Goal: Transaction & Acquisition: Purchase product/service

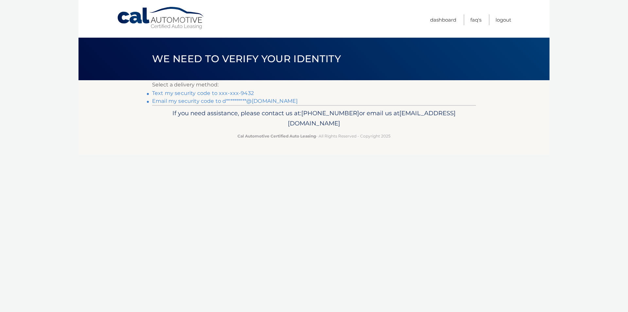
click at [241, 91] on link "Text my security code to xxx-xxx-9432" at bounding box center [203, 93] width 102 height 6
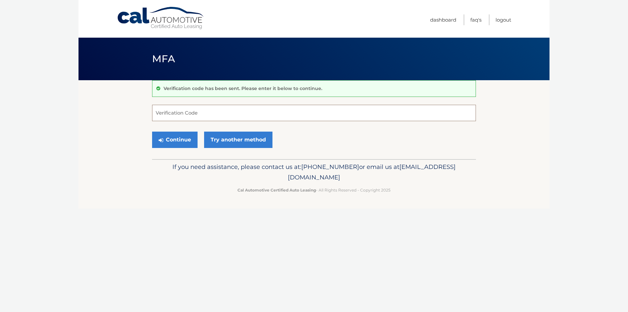
click at [200, 114] on input "Verification Code" at bounding box center [314, 113] width 324 height 16
type input "834064"
click at [189, 139] on button "Continue" at bounding box center [174, 140] width 45 height 16
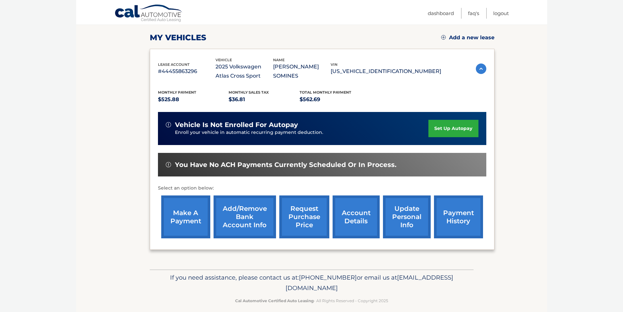
scroll to position [94, 0]
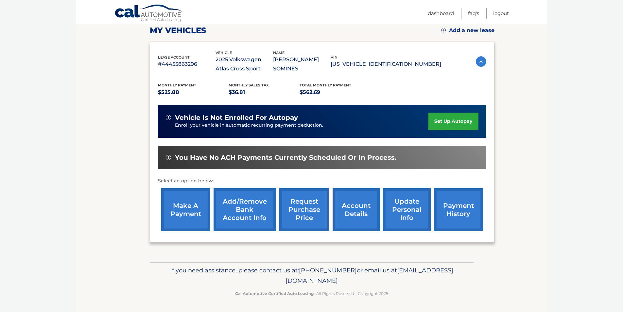
click at [190, 209] on link "make a payment" at bounding box center [185, 209] width 49 height 43
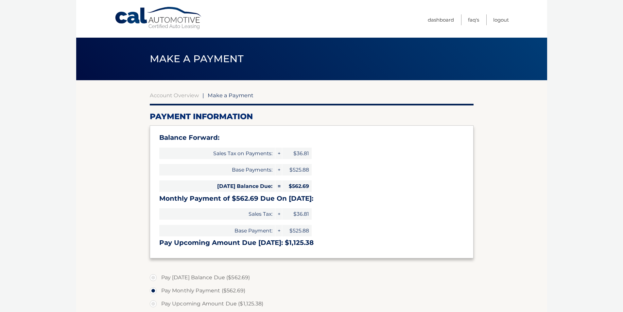
select select "MjdiMzM3ZjgtYjJlMS00YWZkLTk5MmUtMWNlNTFlNGQzZGRl"
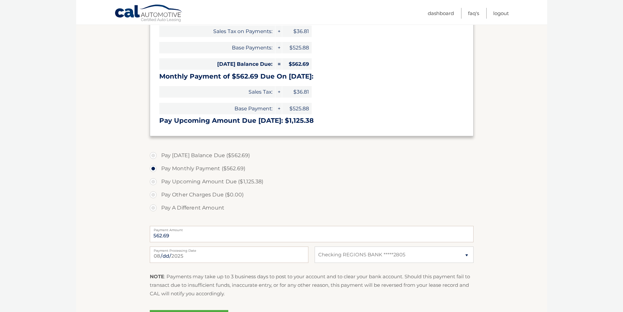
scroll to position [131, 0]
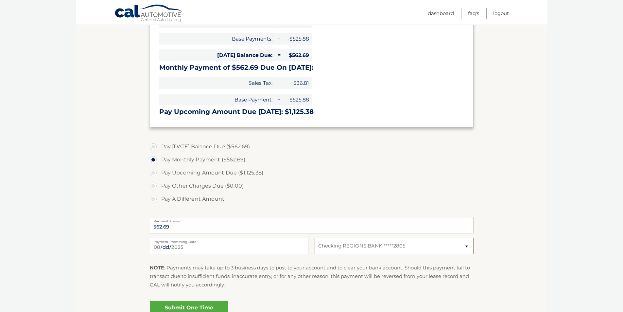
click at [461, 244] on select "Select Bank Account Checking REGIONS BANK *****2805" at bounding box center [394, 246] width 159 height 16
click at [515, 225] on section "Account Overview | Make a Payment Payment Information Balance Forward: Sales Ta…" at bounding box center [311, 140] width 471 height 382
click at [414, 249] on select "Select Bank Account Checking REGIONS BANK *****2805" at bounding box center [394, 246] width 159 height 16
select select
click at [315, 238] on select "Select Bank Account Checking REGIONS BANK *****2805" at bounding box center [394, 246] width 159 height 16
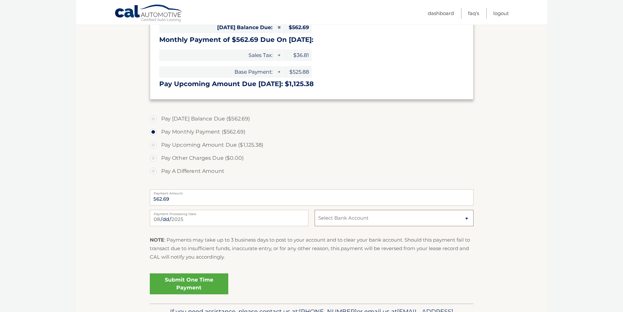
scroll to position [196, 0]
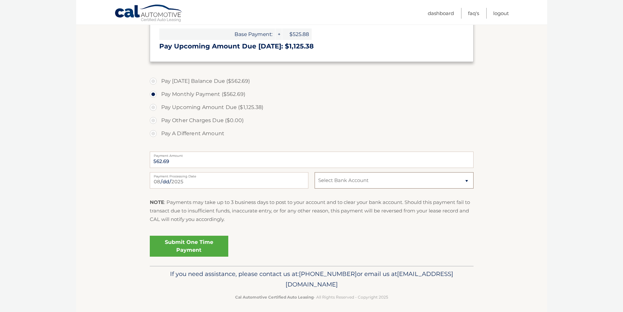
click at [371, 182] on select "Select Bank Account Checking REGIONS BANK *****2805" at bounding box center [394, 180] width 159 height 16
click at [525, 161] on section "Account Overview | Make a Payment Payment Information Balance Forward: Sales Ta…" at bounding box center [311, 75] width 471 height 382
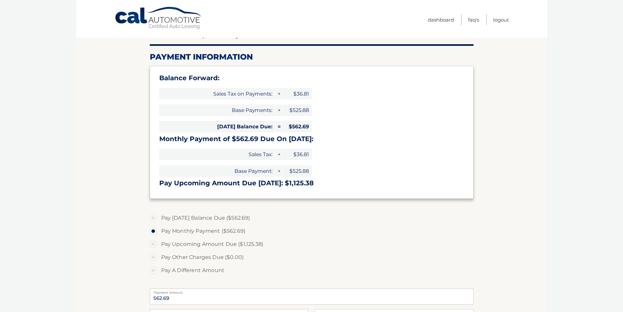
scroll to position [0, 0]
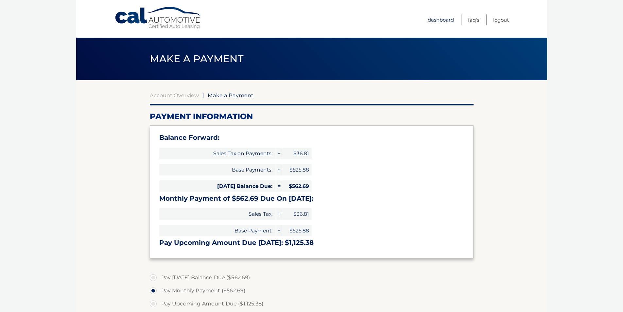
click at [445, 23] on link "Dashboard" at bounding box center [441, 19] width 26 height 11
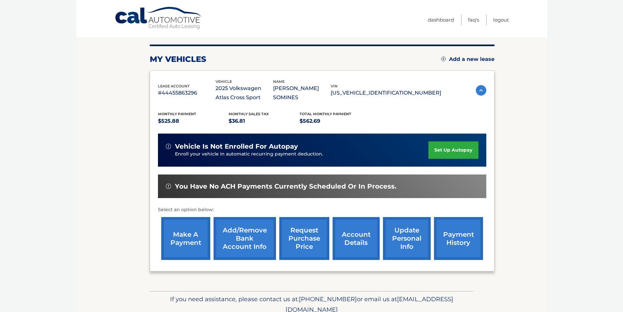
scroll to position [65, 0]
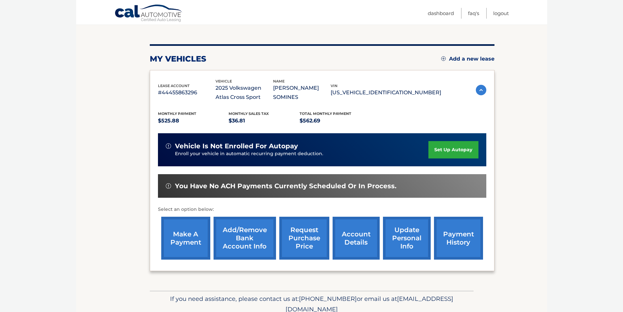
click at [232, 228] on link "Add/Remove bank account info" at bounding box center [245, 238] width 63 height 43
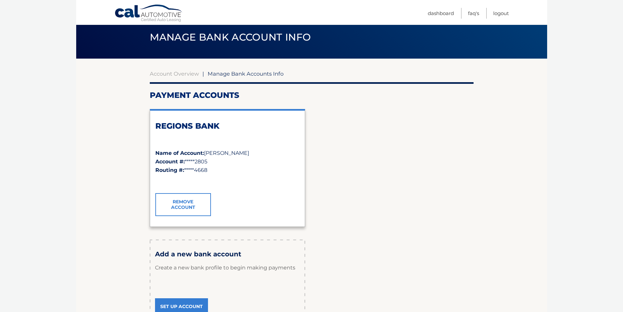
scroll to position [65, 0]
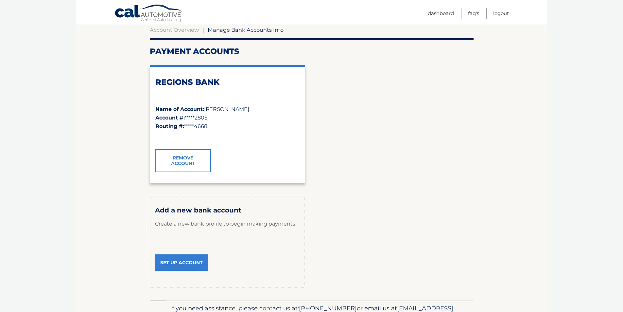
click at [194, 264] on link "Set Up Account" at bounding box center [181, 262] width 53 height 16
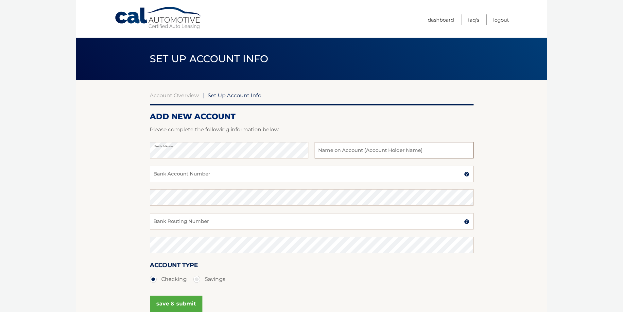
click at [349, 154] on input "text" at bounding box center [394, 150] width 159 height 16
type input "[PERSON_NAME]"
click at [290, 171] on input "Bank Account Number" at bounding box center [312, 174] width 324 height 16
type input "8340237695"
click at [220, 220] on input "Bank Routing Number" at bounding box center [312, 221] width 324 height 16
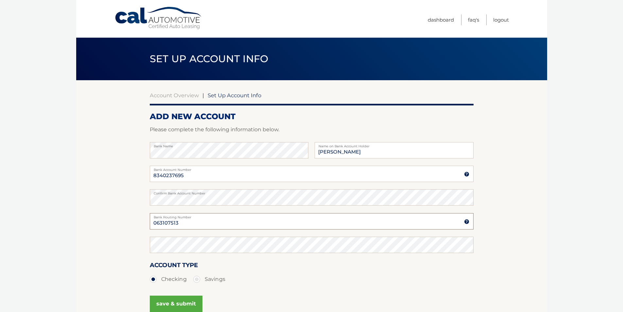
type input "063107513"
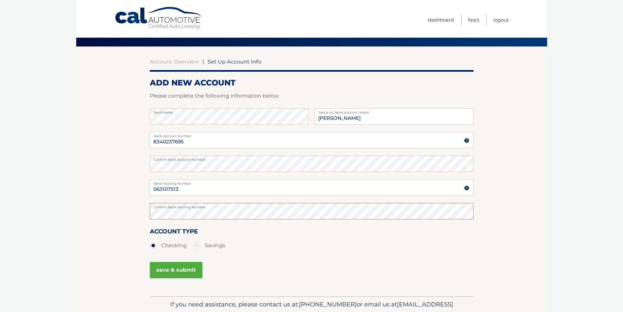
scroll to position [65, 0]
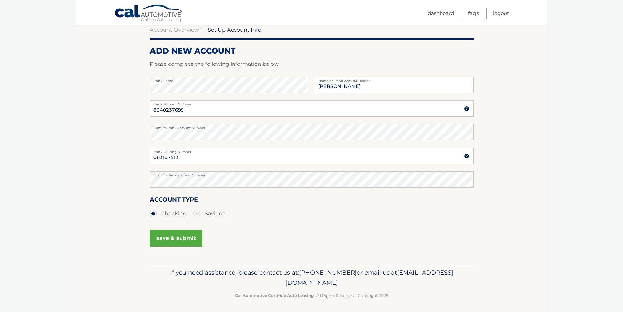
click at [179, 240] on button "save & submit" at bounding box center [176, 238] width 53 height 16
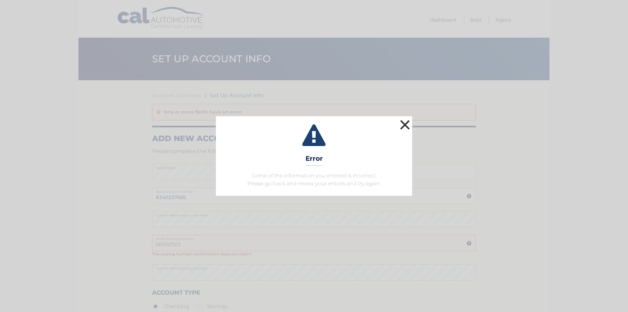
click at [409, 125] on button "×" at bounding box center [405, 124] width 13 height 13
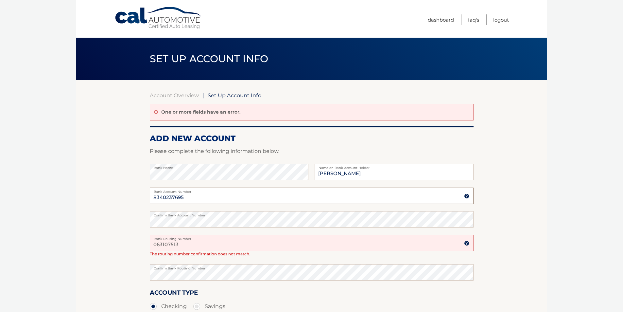
drag, startPoint x: 197, startPoint y: 199, endPoint x: 120, endPoint y: 202, distance: 77.0
click at [120, 202] on section "Account Overview | Set Up Account Info One or more fields have an error. ADD NE…" at bounding box center [311, 218] width 471 height 277
click at [186, 200] on input "063107513" at bounding box center [312, 196] width 324 height 16
type input "0"
type input "8340237695"
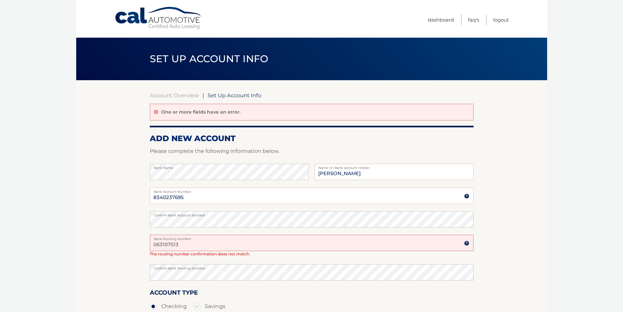
click at [191, 244] on input "063107513" at bounding box center [312, 243] width 324 height 16
type input "0"
type input "063107513"
click at [247, 285] on div "Confirm Bank Routing Number" at bounding box center [312, 276] width 324 height 24
click at [200, 248] on input "063107513" at bounding box center [312, 243] width 324 height 16
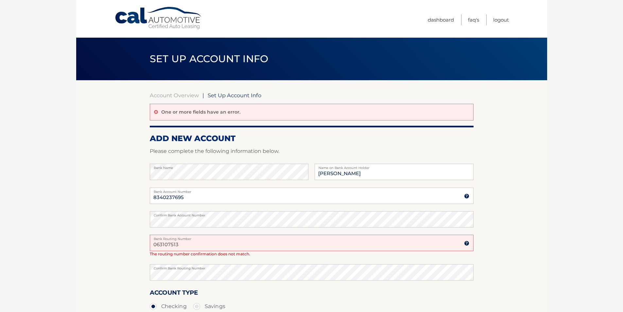
click at [528, 231] on section "Account Overview | Set Up Account Info One or more fields have an error. ADD NE…" at bounding box center [311, 218] width 471 height 277
click at [200, 245] on input "063107513" at bounding box center [312, 243] width 324 height 16
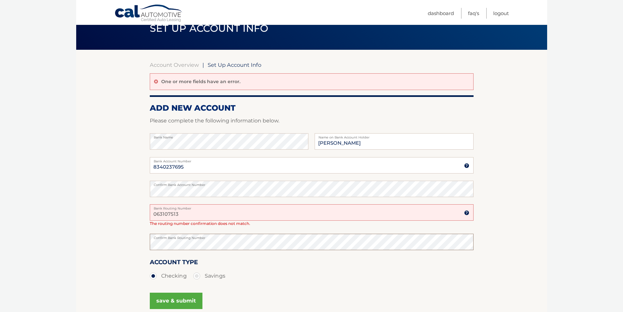
scroll to position [95, 0]
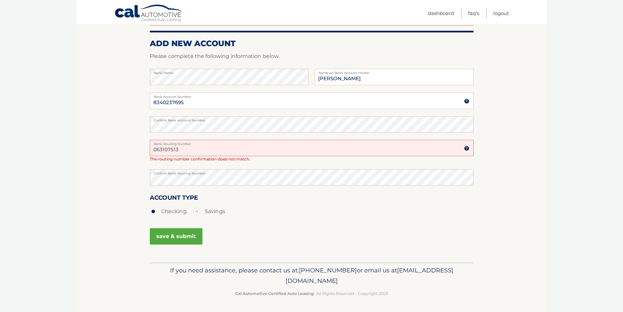
click at [176, 238] on button "save & submit" at bounding box center [176, 236] width 53 height 16
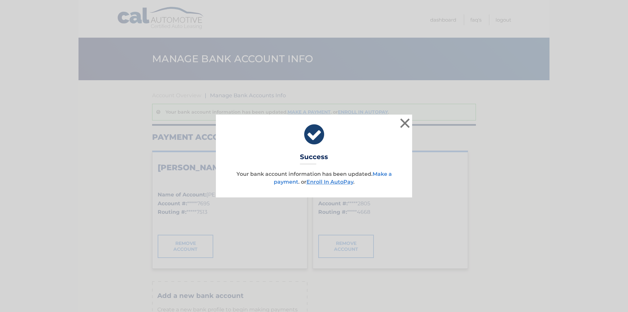
click at [383, 172] on link "Make a payment" at bounding box center [333, 178] width 118 height 14
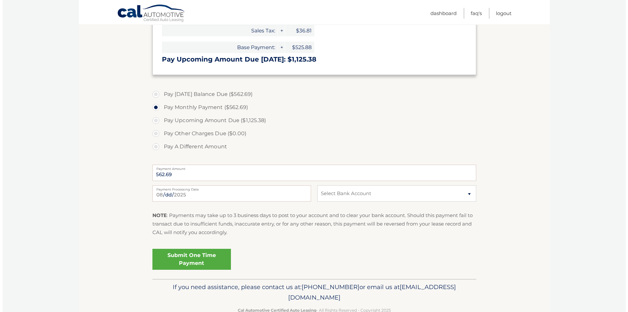
scroll to position [200, 0]
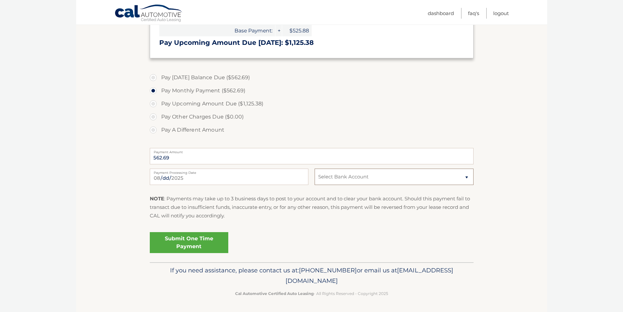
click at [370, 179] on select "Select Bank Account Checking WELLS FARGO BANK *****7695 Checking REGIONS BANK *…" at bounding box center [394, 177] width 159 height 16
select select "ODNhMGY4YTQtMzE2Ny00YjgyLWI2ZWYtNmRiYjUxYWQ2YTEx"
click at [315, 169] on select "Select Bank Account Checking WELLS FARGO BANK *****7695 Checking REGIONS BANK *…" at bounding box center [394, 177] width 159 height 16
click at [180, 241] on link "Submit One Time Payment" at bounding box center [189, 242] width 79 height 21
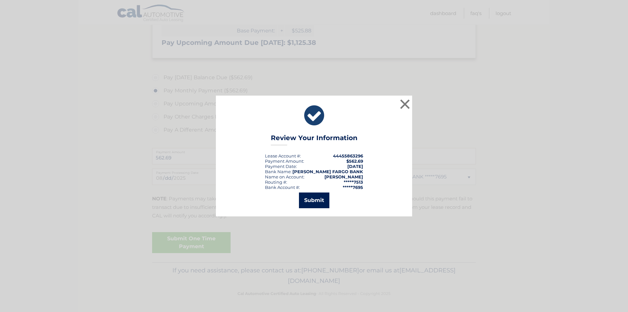
click at [313, 200] on button "Submit" at bounding box center [314, 200] width 30 height 16
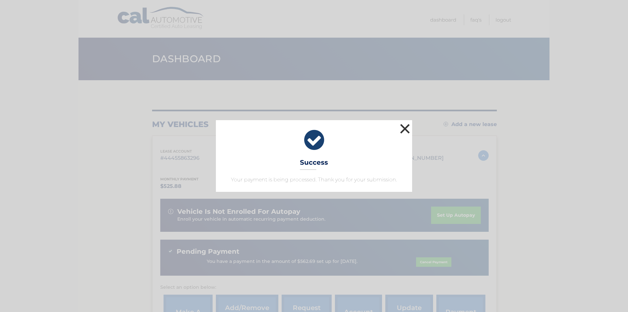
click at [403, 131] on button "×" at bounding box center [405, 128] width 13 height 13
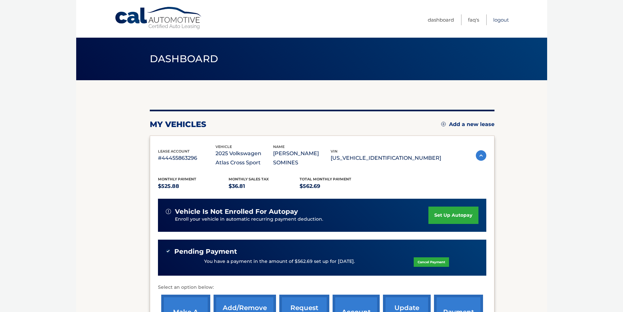
click at [498, 21] on link "Logout" at bounding box center [502, 19] width 16 height 11
